Goal: Information Seeking & Learning: Learn about a topic

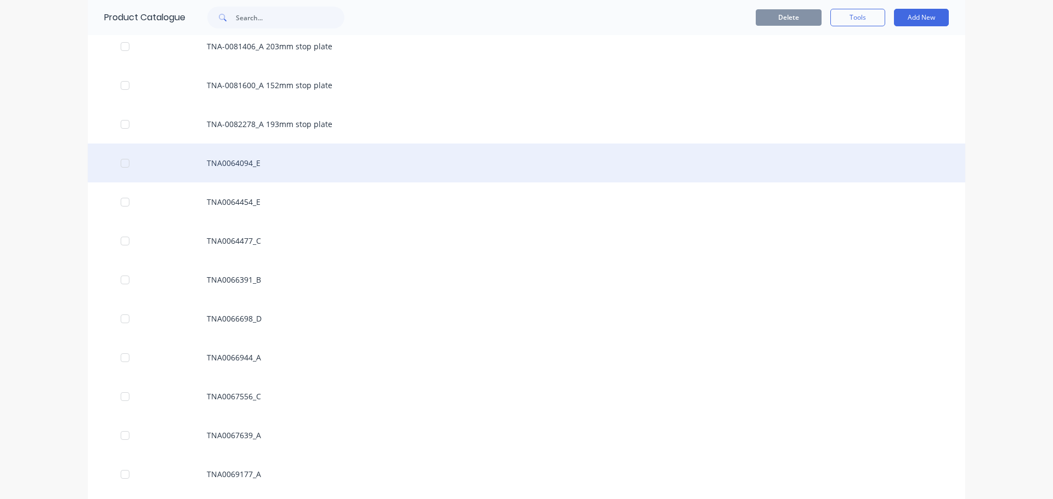
scroll to position [877, 0]
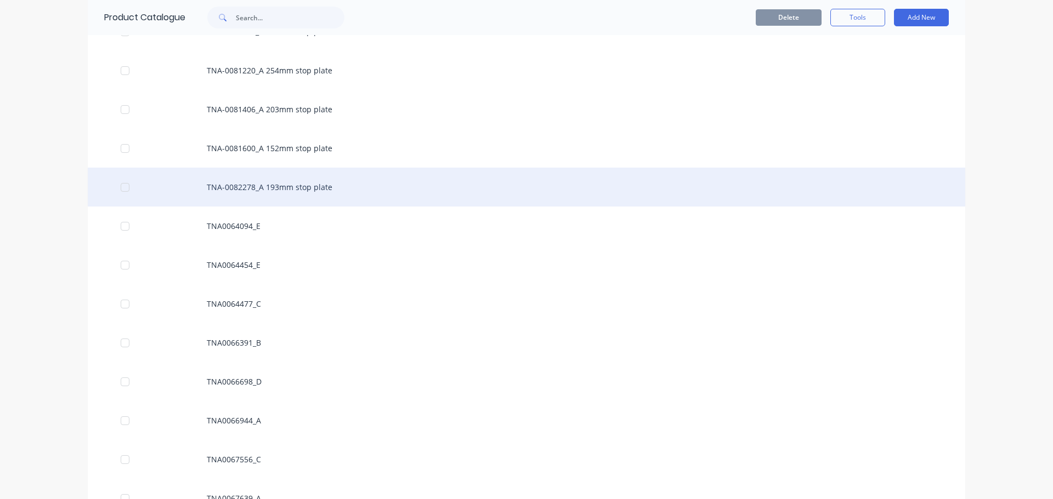
click at [242, 192] on div "TNA-0082278_A 193mm stop plate" at bounding box center [526, 187] width 877 height 39
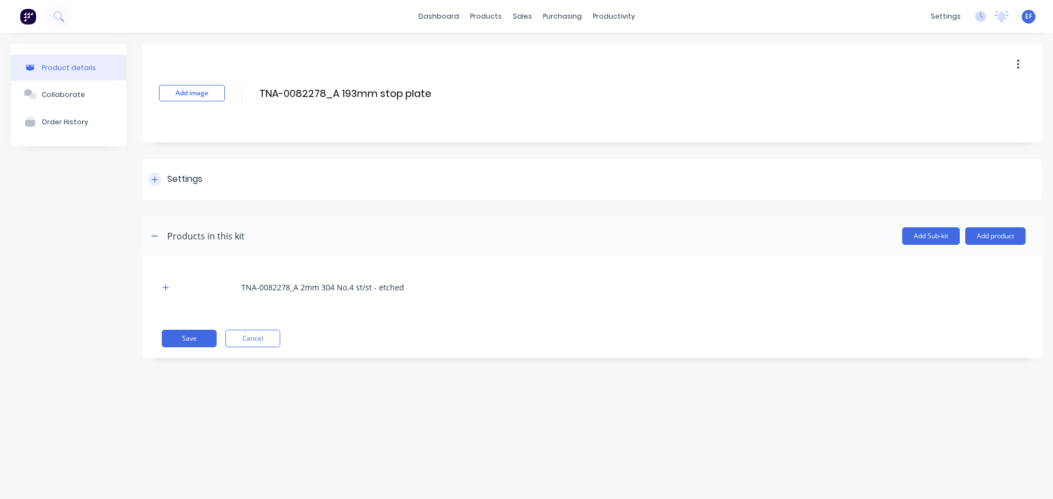
click at [166, 178] on div "Settings" at bounding box center [175, 180] width 54 height 14
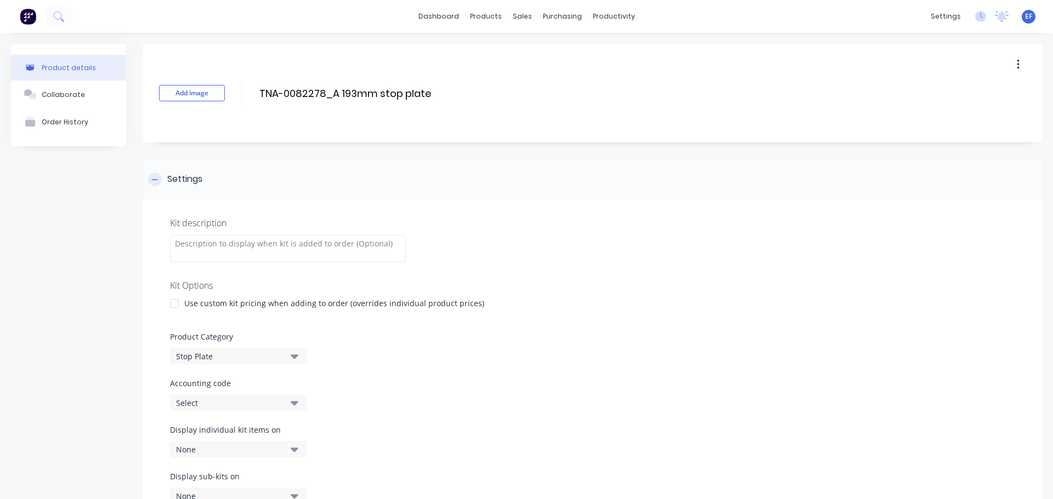
click at [151, 177] on div at bounding box center [155, 180] width 14 height 14
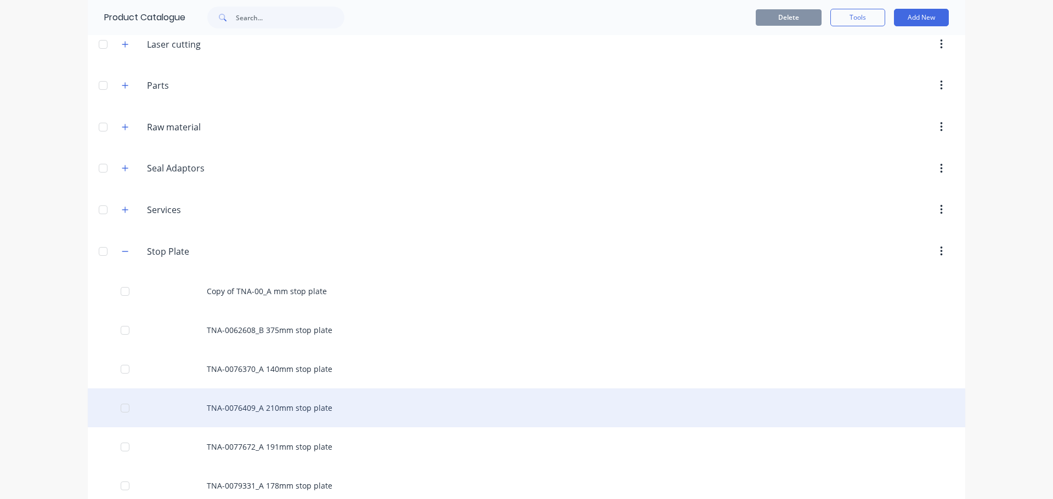
scroll to position [548, 0]
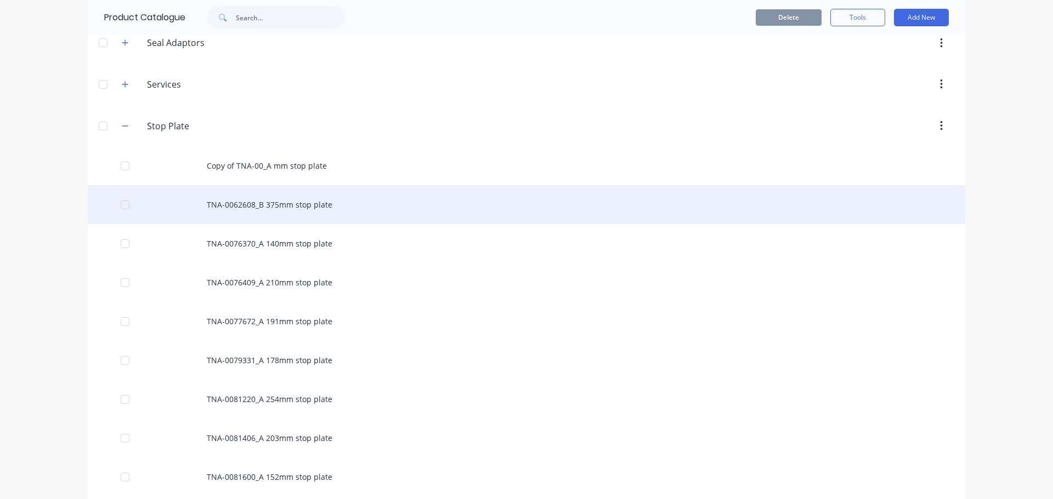
click at [201, 205] on div "TNA-0062608_B 375mm stop plate" at bounding box center [526, 204] width 877 height 39
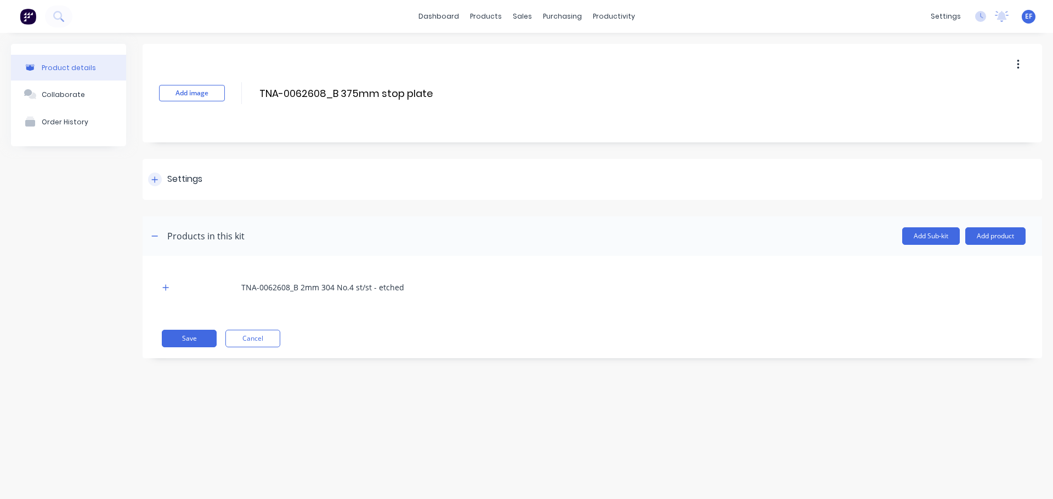
click at [156, 178] on icon at bounding box center [154, 180] width 7 height 8
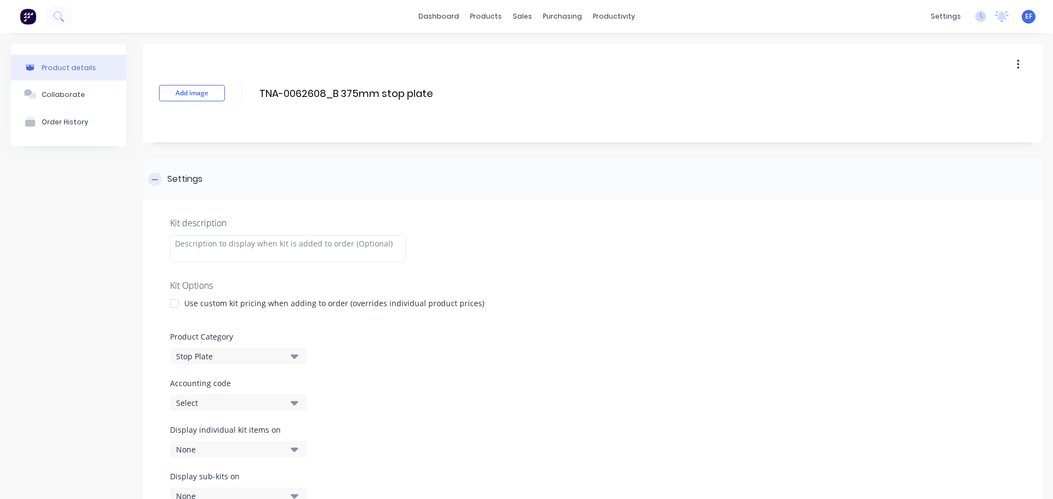
click at [156, 178] on icon at bounding box center [154, 180] width 7 height 8
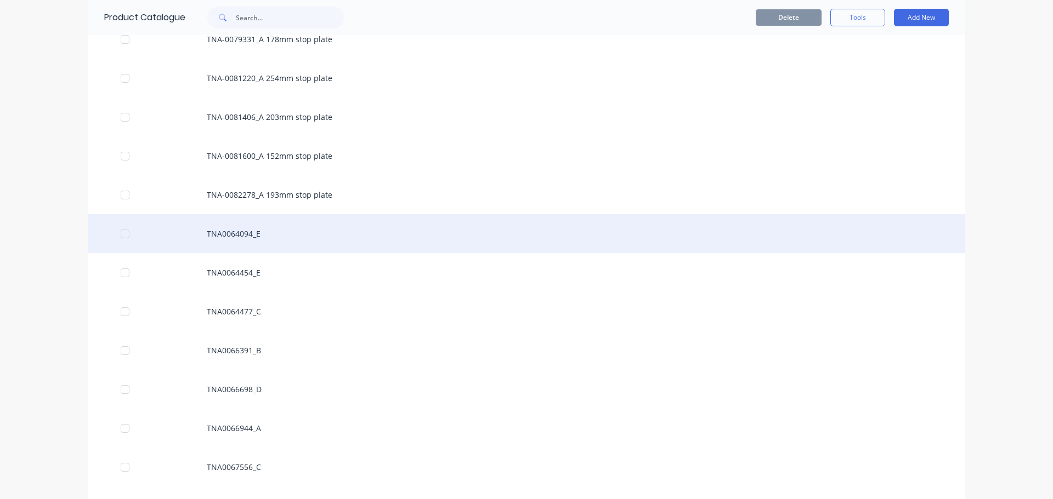
scroll to position [877, 0]
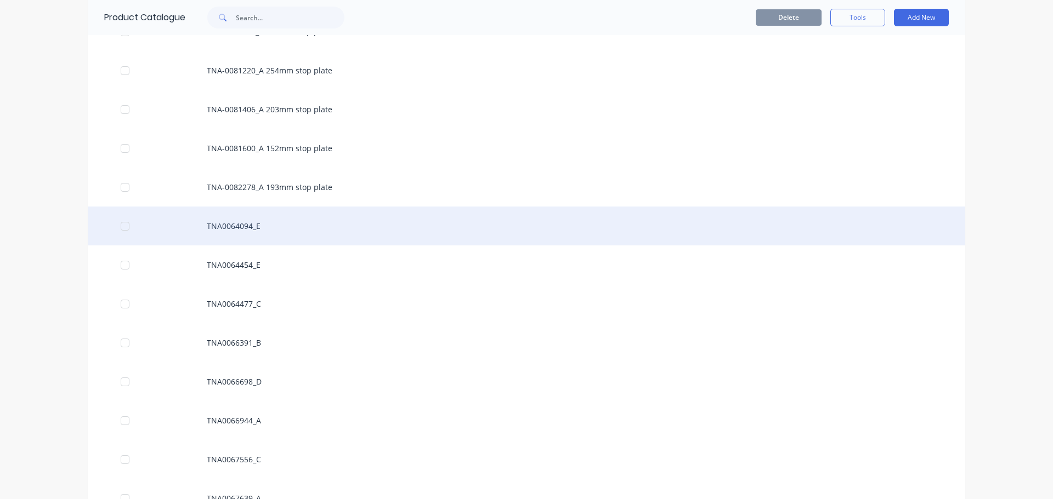
click at [203, 227] on div "TNA0064094_E" at bounding box center [526, 226] width 877 height 39
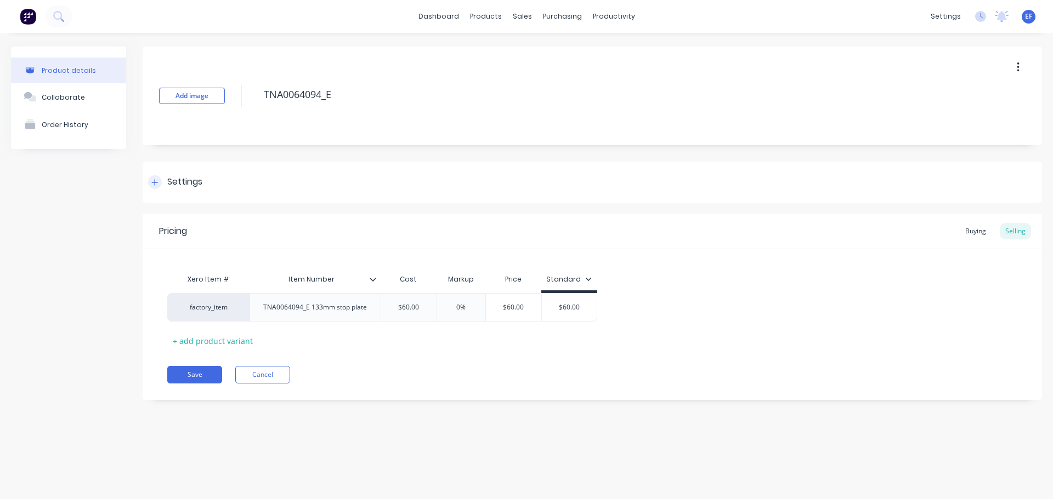
click at [152, 185] on icon at bounding box center [154, 183] width 7 height 8
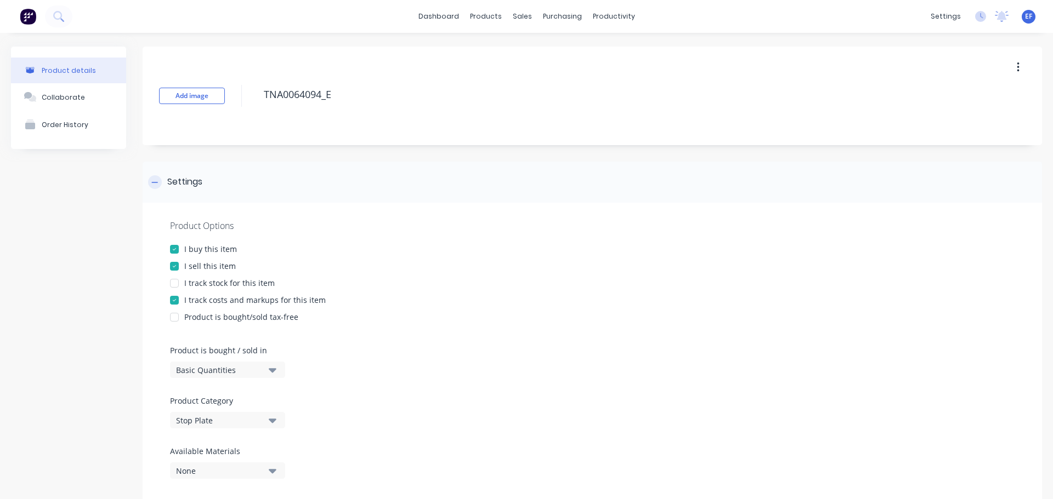
click at [152, 185] on icon at bounding box center [154, 183] width 7 height 8
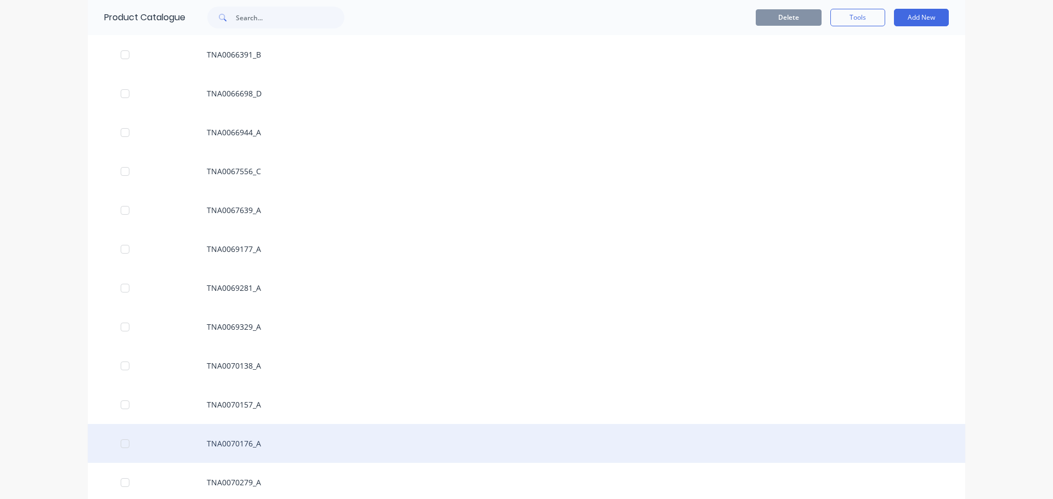
scroll to position [1261, 0]
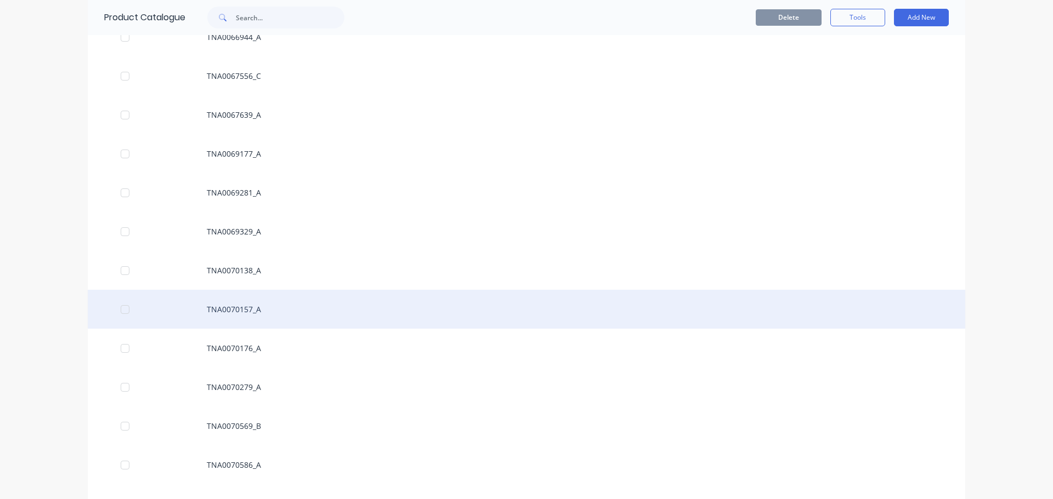
click at [251, 308] on div "TNA0070157_A" at bounding box center [526, 309] width 877 height 39
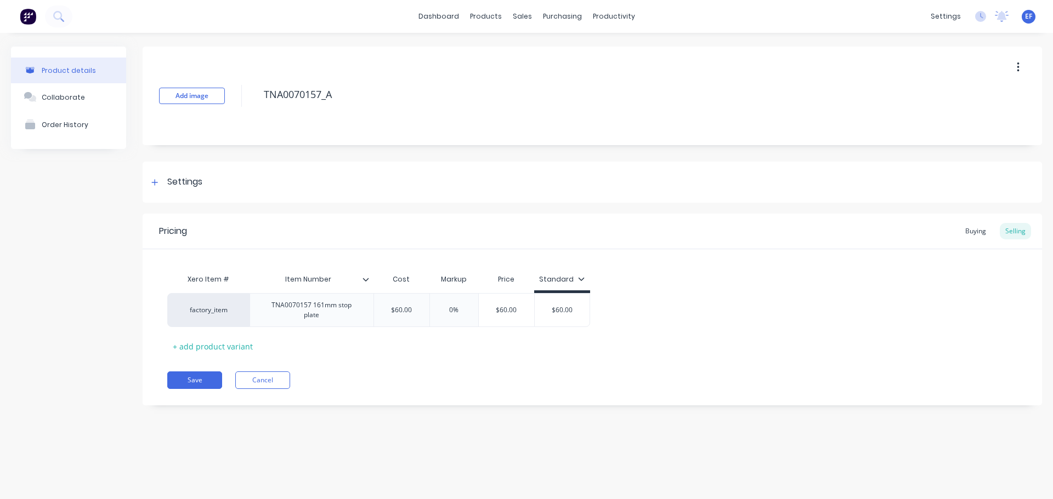
type textarea "x"
click at [155, 185] on icon at bounding box center [155, 182] width 6 height 6
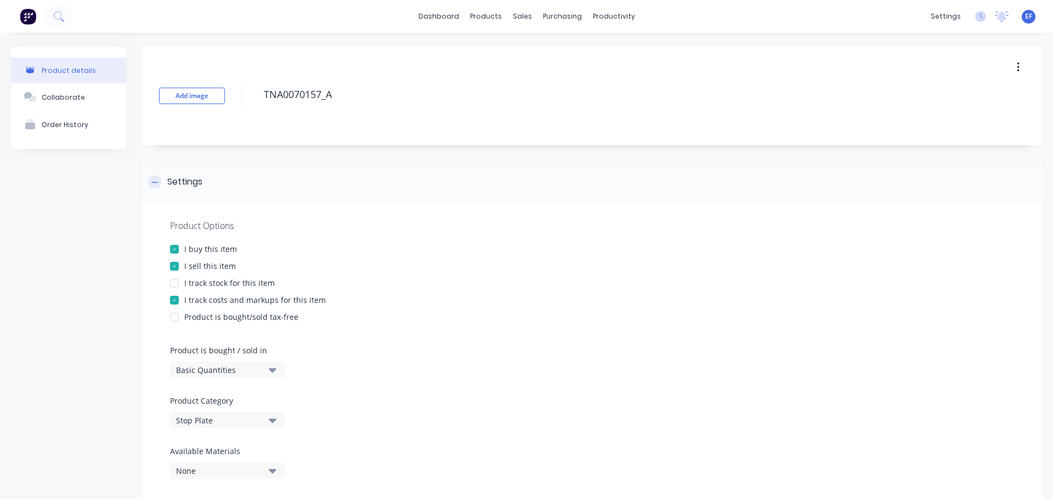
click at [155, 185] on icon at bounding box center [154, 183] width 7 height 8
